Goal: Transaction & Acquisition: Purchase product/service

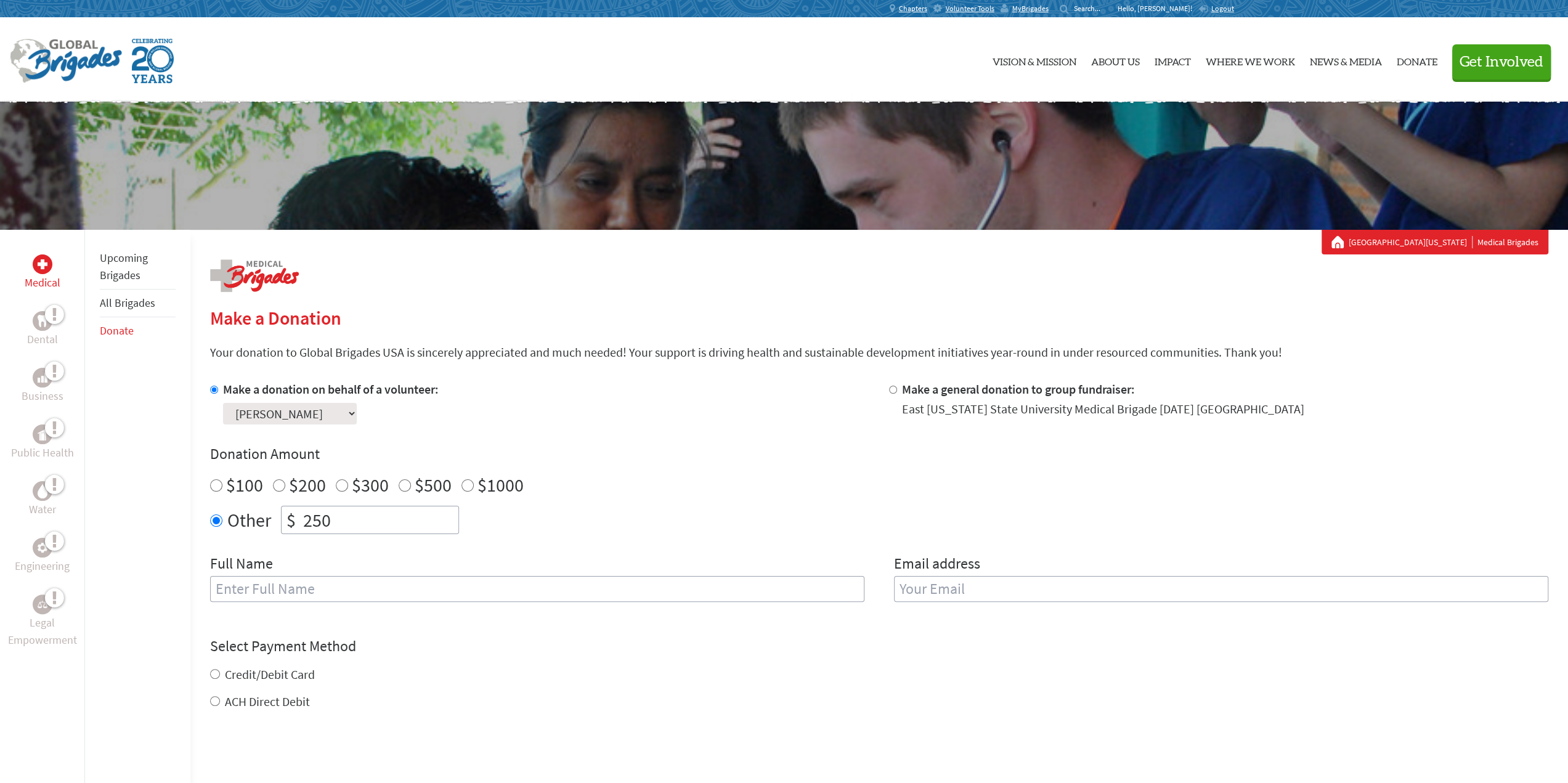
click at [479, 589] on input "text" at bounding box center [537, 589] width 654 height 26
type input "[PERSON_NAME]"
type input "[EMAIL_ADDRESS][DOMAIN_NAME]"
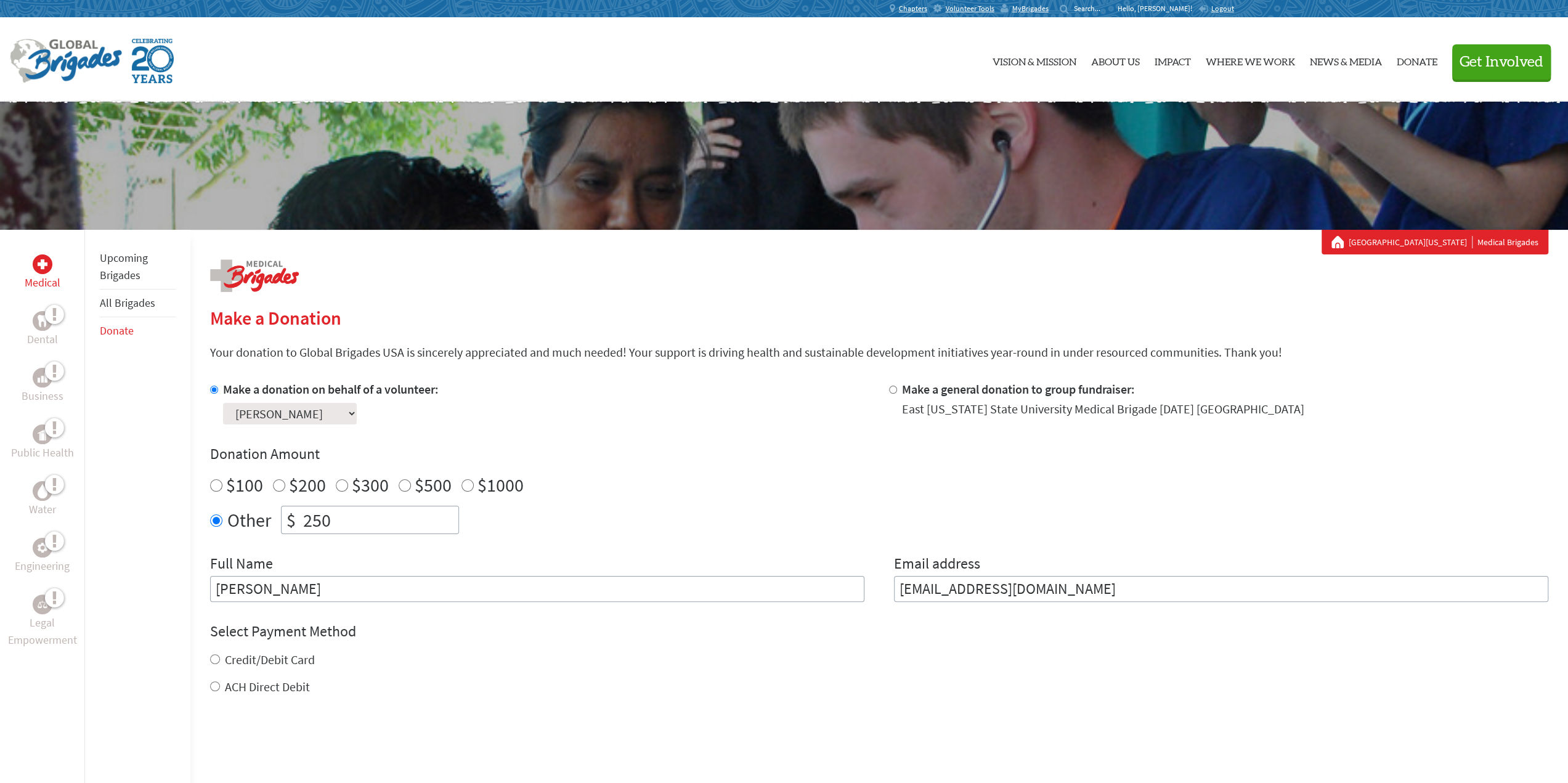
click at [213, 656] on input "Credit/Debit Card" at bounding box center [215, 659] width 10 height 10
radio input "true"
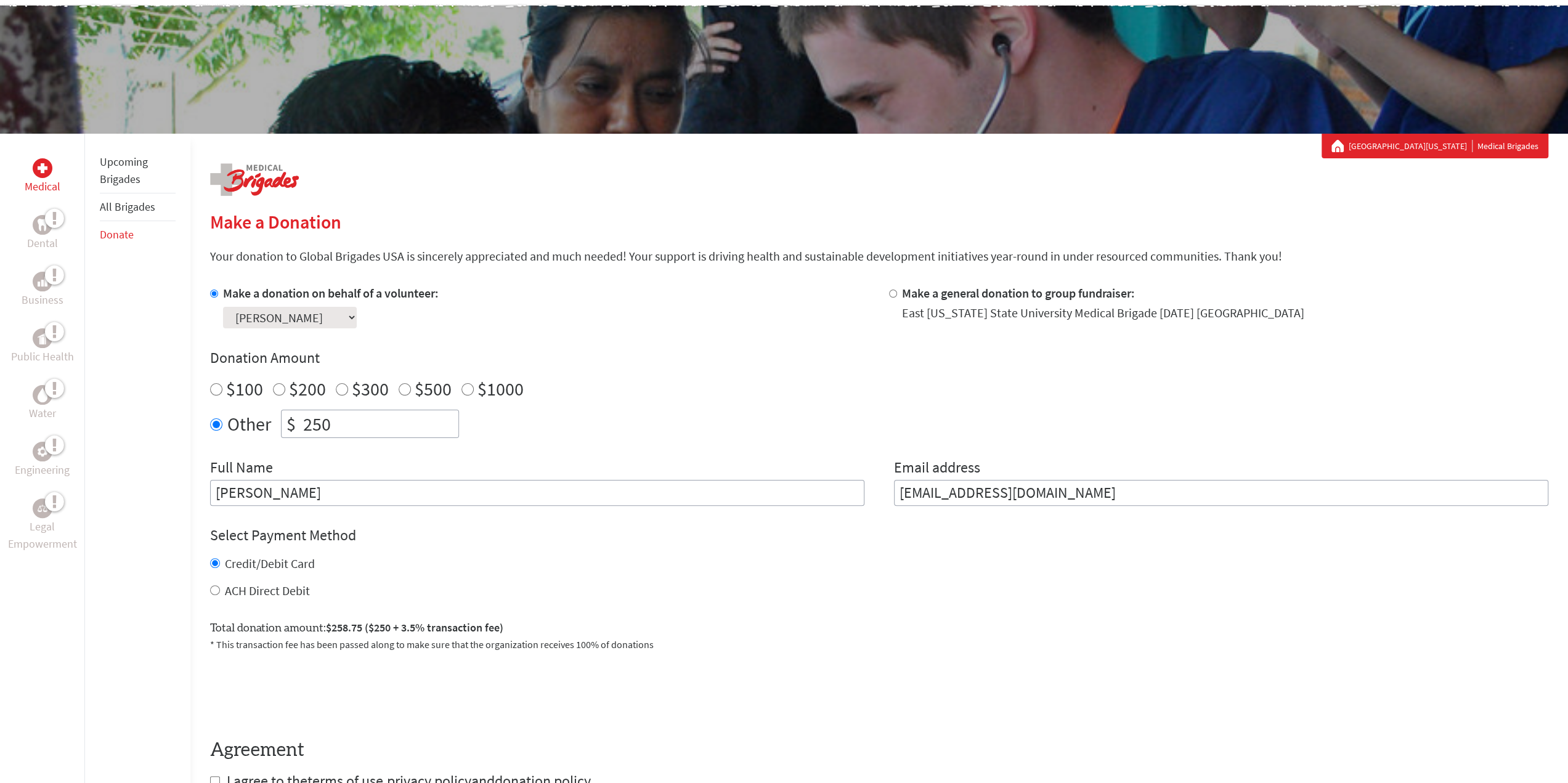
scroll to position [124, 0]
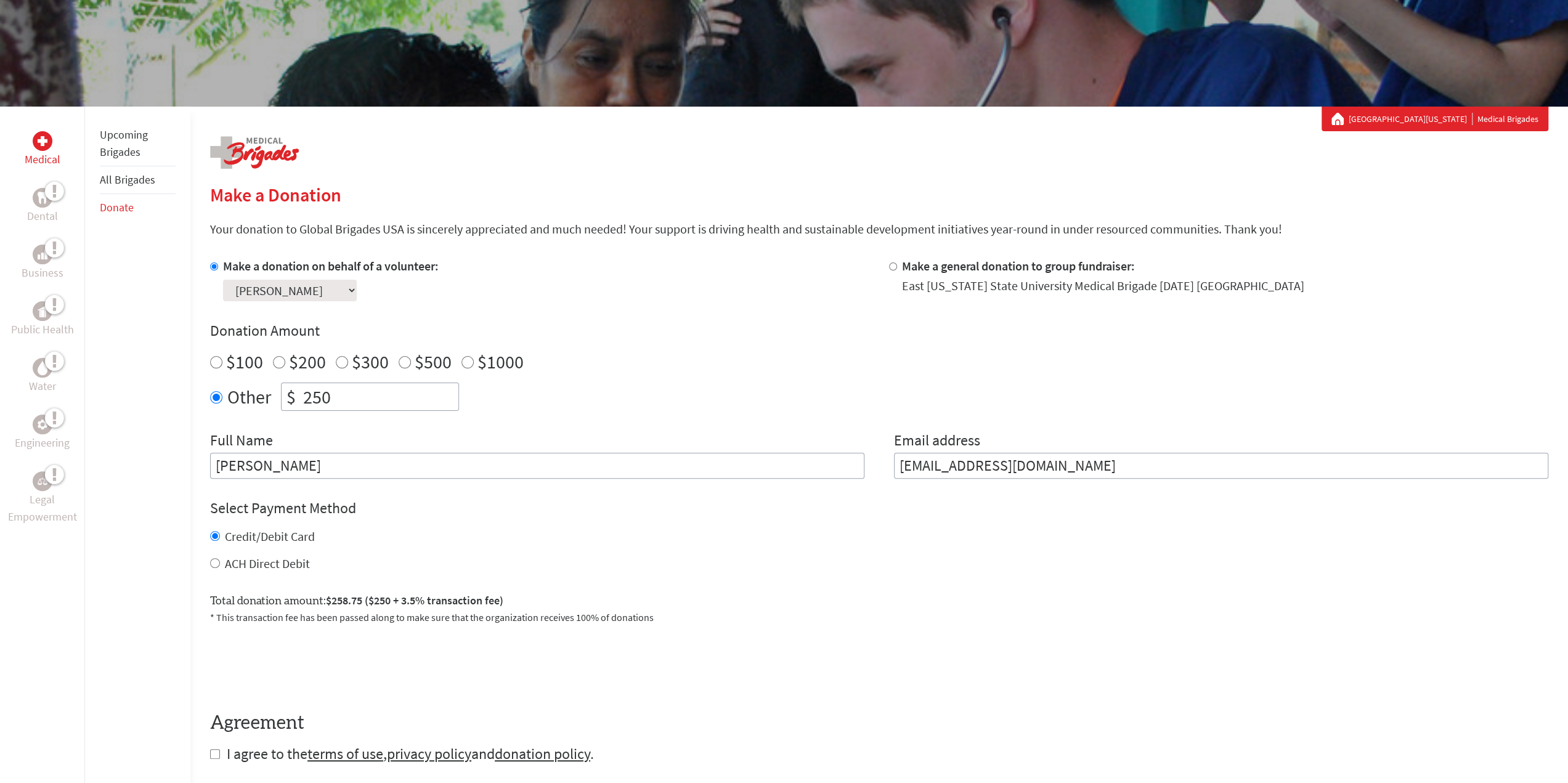
click at [260, 469] on input "[PERSON_NAME]" at bounding box center [537, 466] width 654 height 26
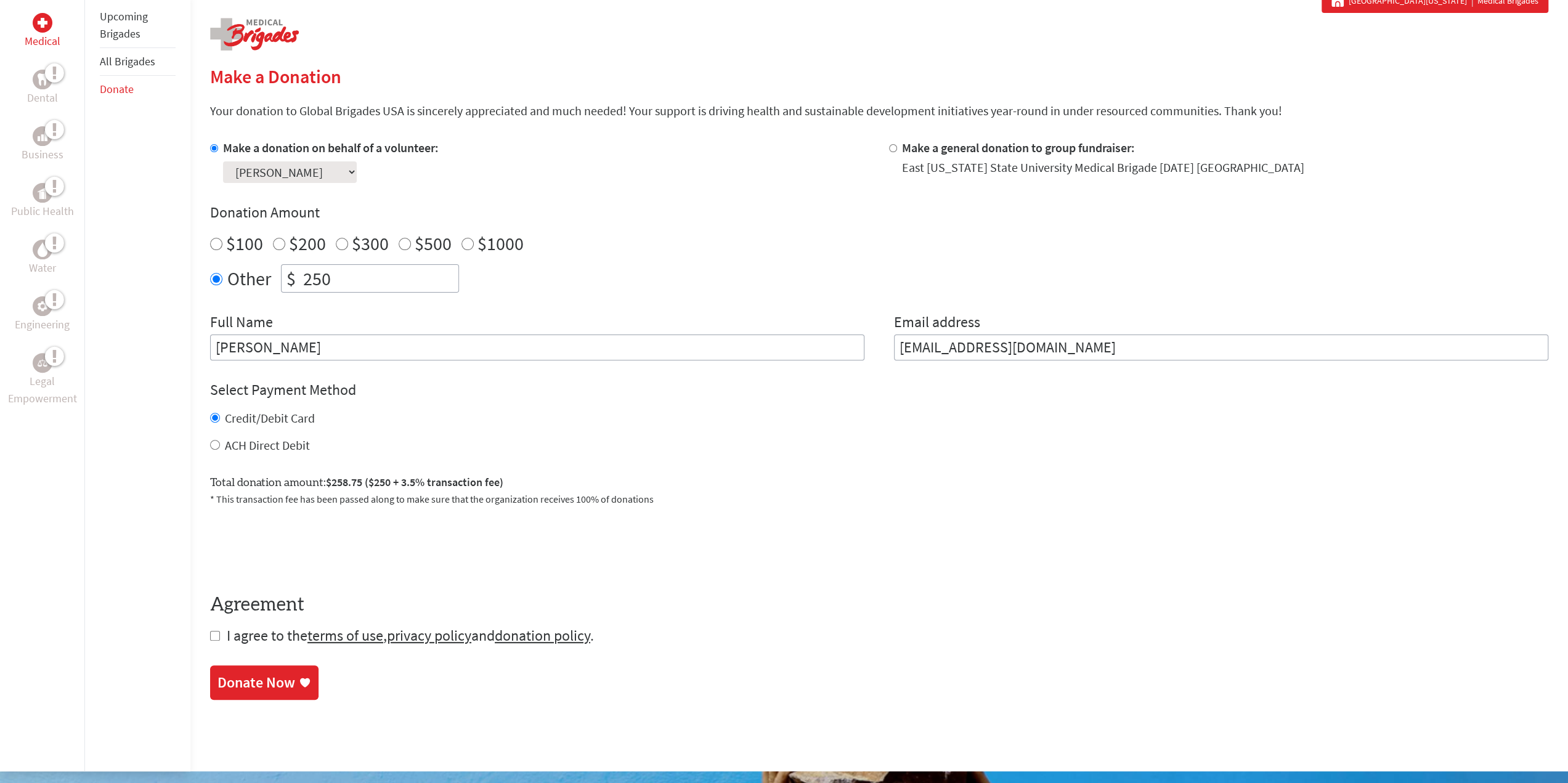
scroll to position [246, 0]
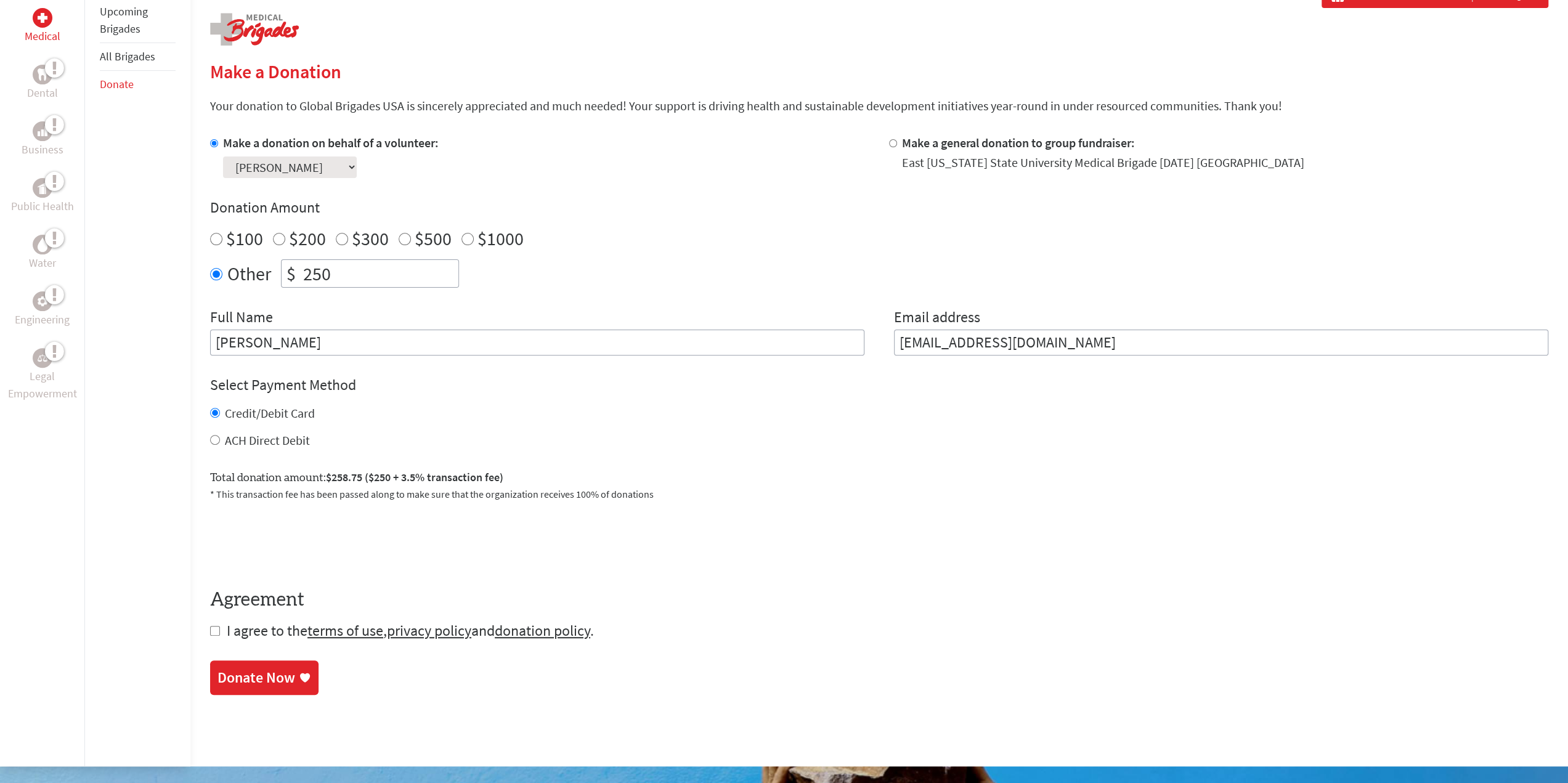
type input "[PERSON_NAME]"
click at [216, 630] on input "checkbox" at bounding box center [215, 630] width 10 height 10
checkbox input "true"
click at [245, 678] on div "Donate Now" at bounding box center [257, 679] width 78 height 19
